Goal: Task Accomplishment & Management: Manage account settings

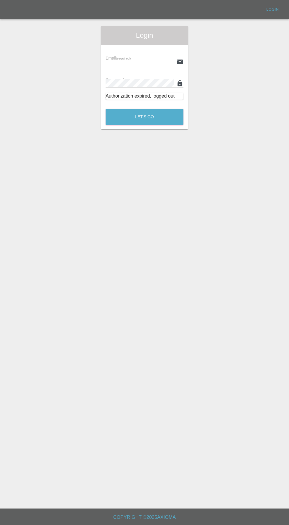
click at [116, 62] on input "text" at bounding box center [140, 61] width 68 height 9
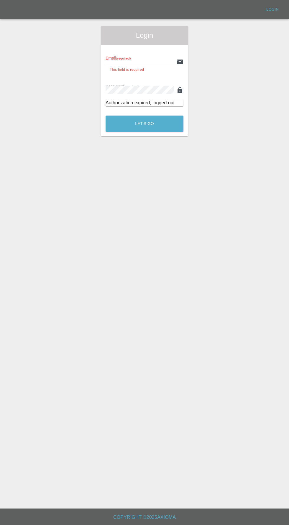
type input "[EMAIL_ADDRESS][DOMAIN_NAME]"
click at [106, 116] on button "Let's Go" at bounding box center [145, 124] width 78 height 16
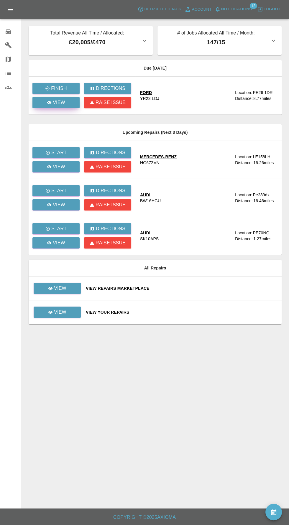
click at [52, 105] on div "View" at bounding box center [56, 102] width 18 height 7
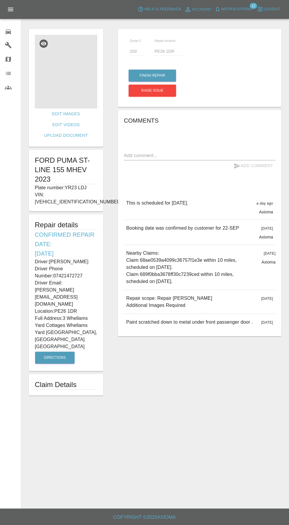
click at [41, 107] on img at bounding box center [66, 72] width 62 height 74
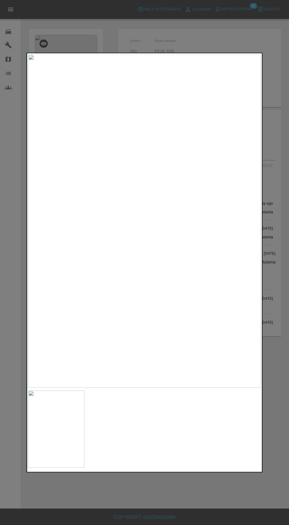
click at [188, 496] on div at bounding box center [144, 262] width 289 height 525
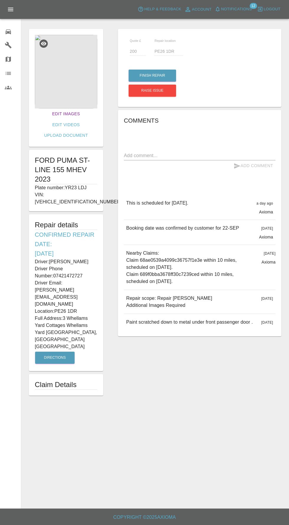
click at [50, 113] on link "Edit Images" at bounding box center [66, 113] width 32 height 11
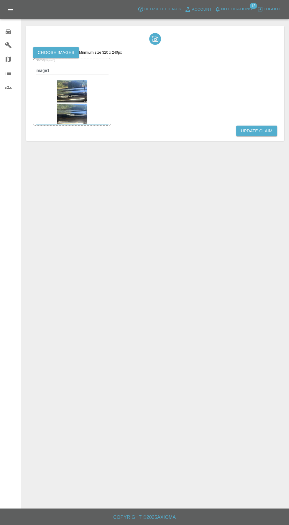
click at [54, 49] on label "Choose images" at bounding box center [56, 52] width 46 height 11
click at [0, 0] on input "Choose images" at bounding box center [0, 0] width 0 height 0
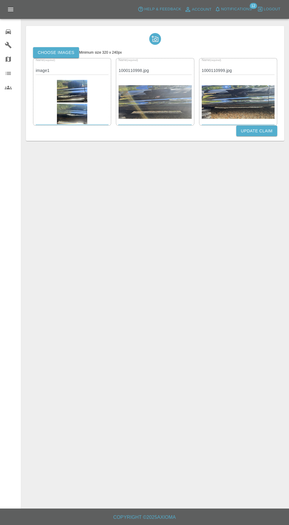
click at [264, 134] on button "Update Claim" at bounding box center [256, 131] width 41 height 11
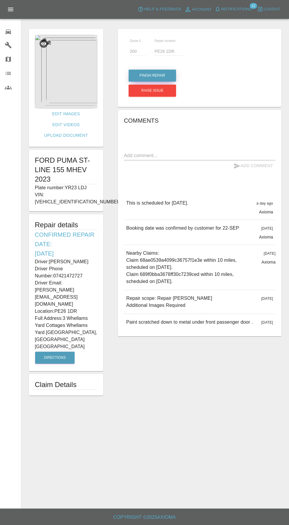
click at [165, 76] on button "Finish Repair" at bounding box center [152, 76] width 47 height 12
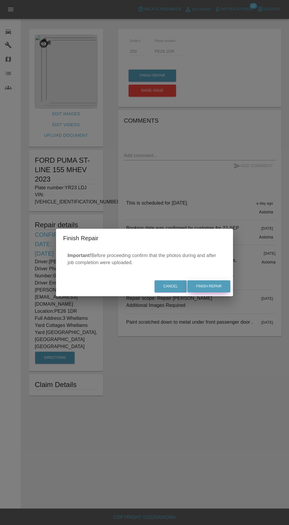
click at [214, 286] on button "Finish Repair" at bounding box center [208, 286] width 43 height 12
click at [217, 290] on div "Cancel Finish Repair" at bounding box center [144, 286] width 177 height 20
